Goal: Transaction & Acquisition: Purchase product/service

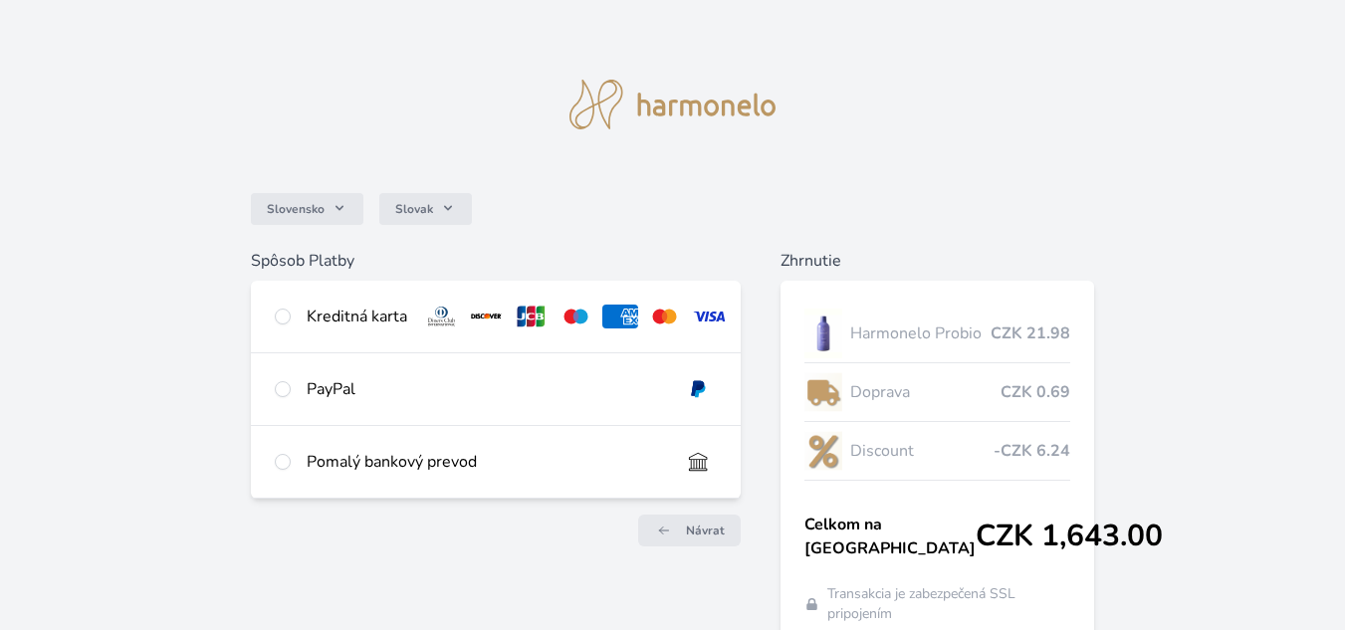
click at [287, 325] on div at bounding box center [283, 317] width 16 height 24
radio input "true"
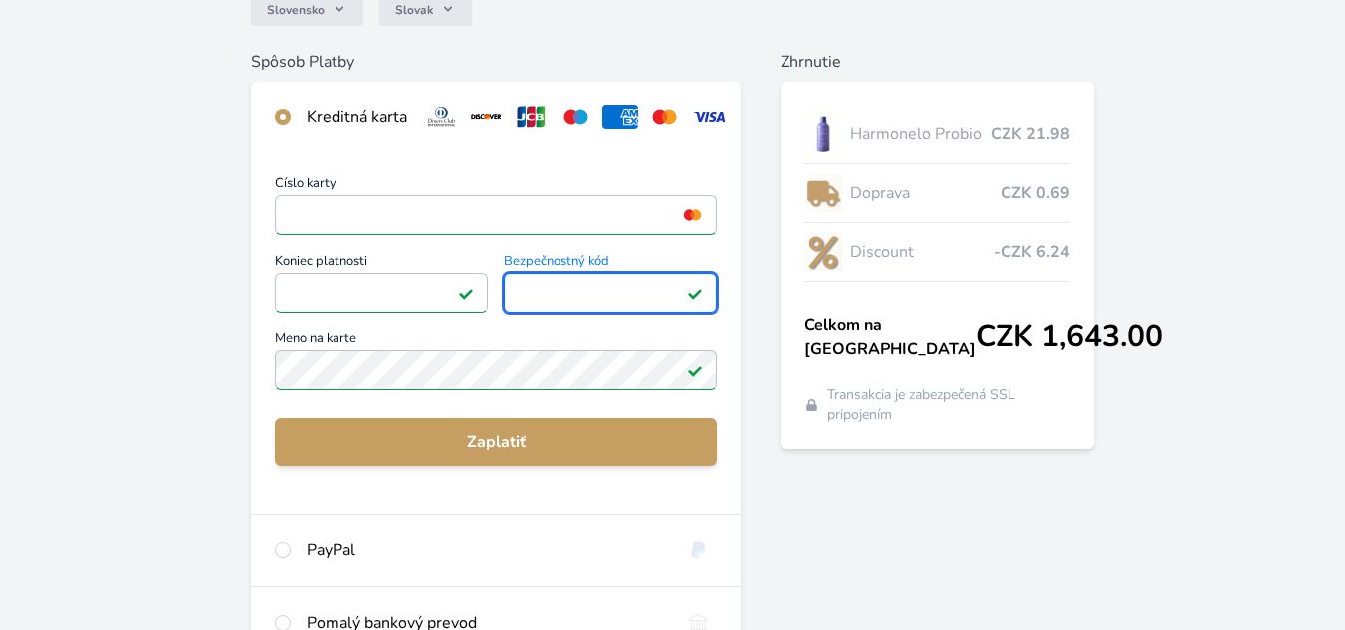
scroll to position [204, 0]
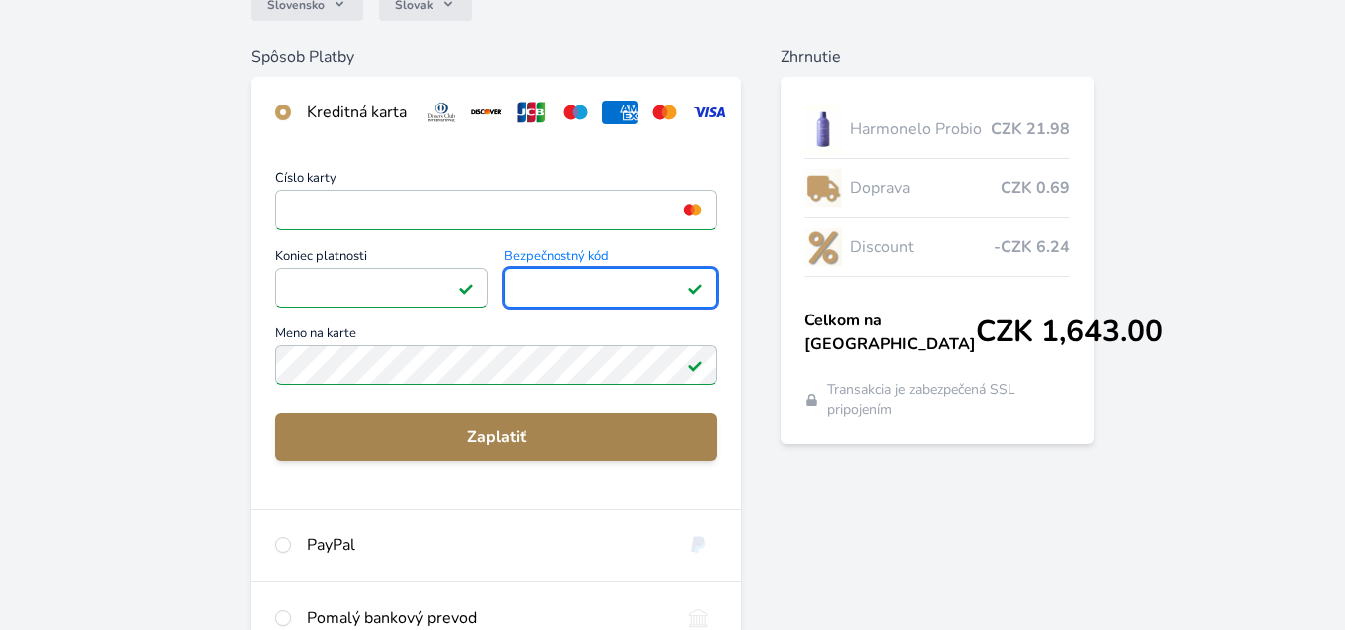
click at [594, 449] on span "Zaplatiť" at bounding box center [496, 437] width 410 height 24
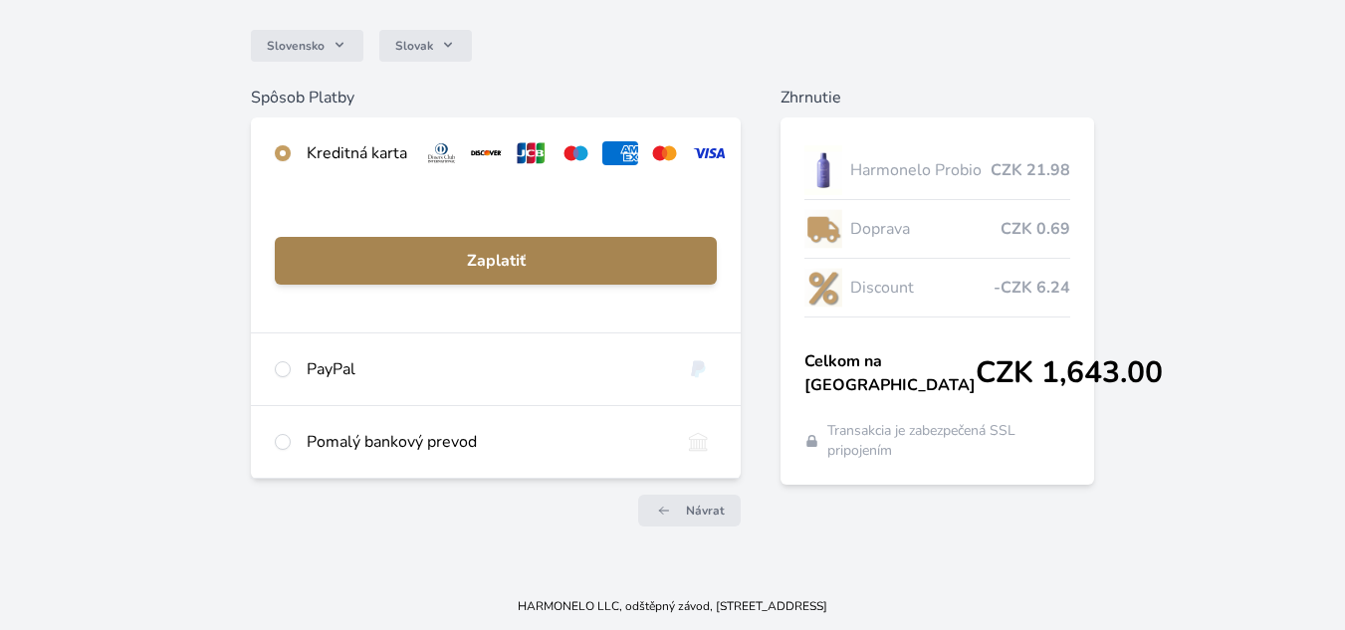
scroll to position [178, 0]
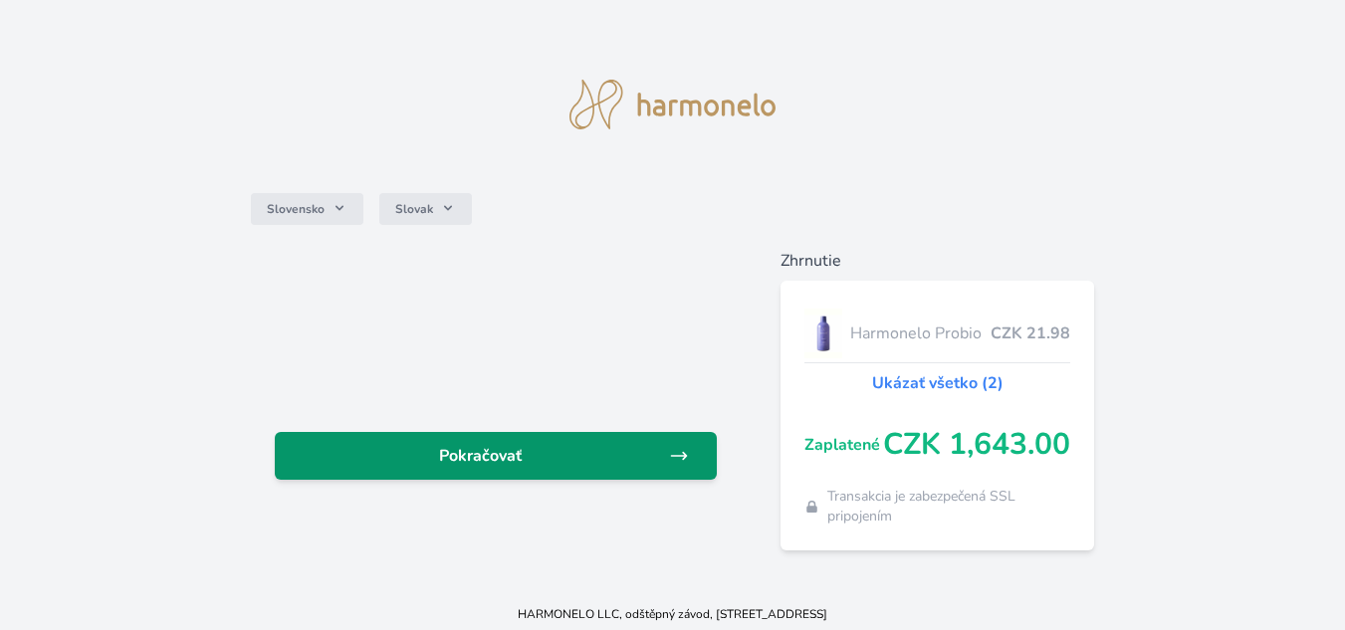
click at [520, 448] on span "Pokračovať" at bounding box center [480, 456] width 378 height 24
